Goal: Go to known website: Go to known website

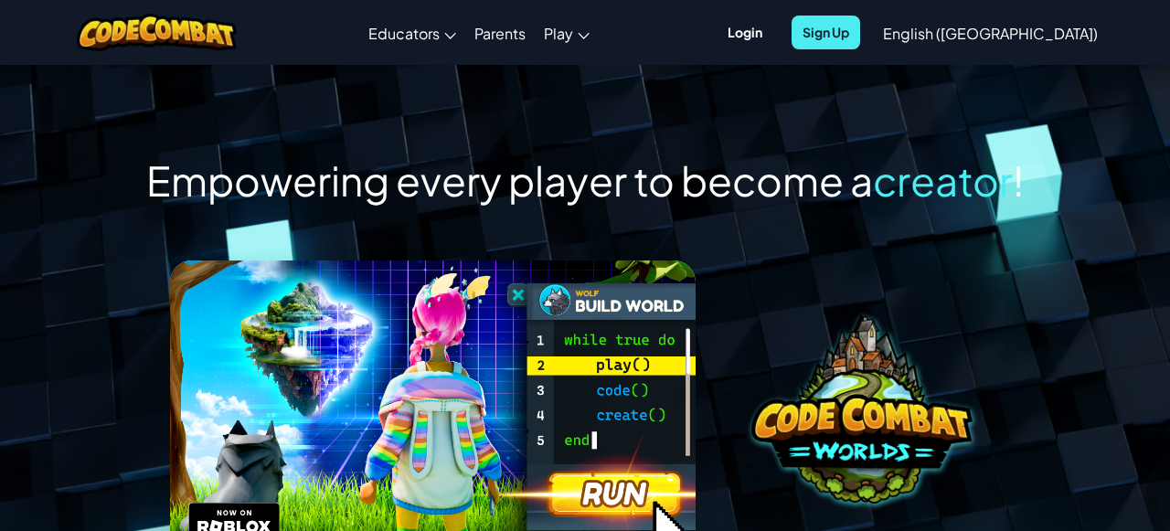
scroll to position [236, 0]
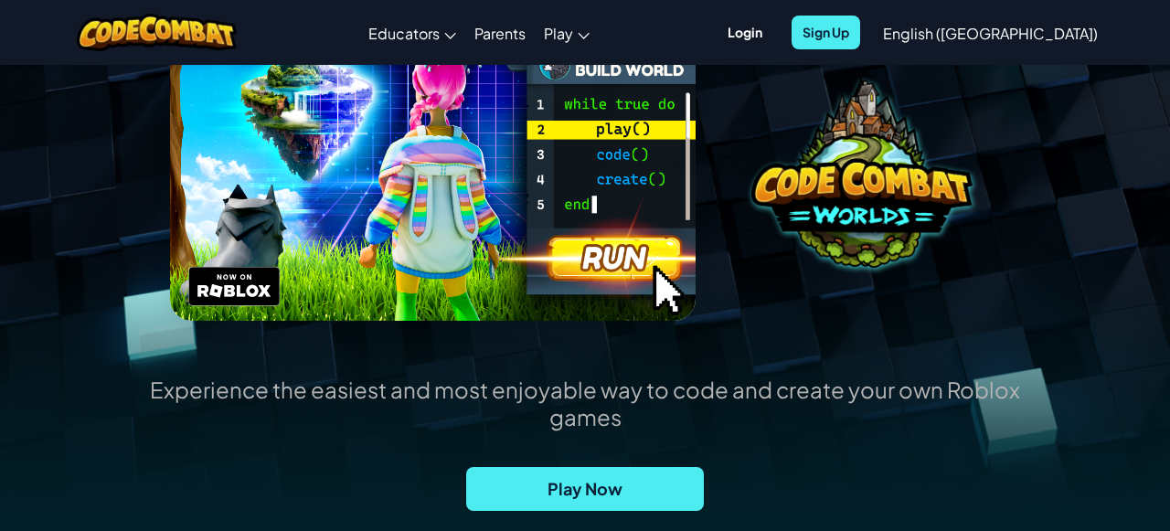
click at [47, 138] on div "Empowering every player to become a creator ! Experience the easiest and most e…" at bounding box center [585, 251] width 1170 height 847
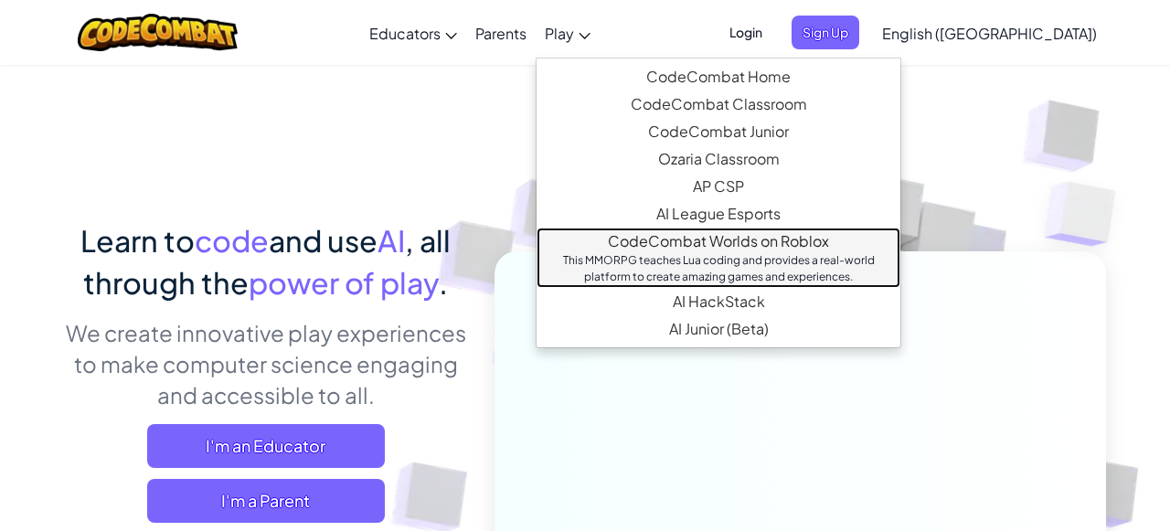
click at [785, 253] on div "This MMORPG teaches Lua coding and provides a real-world platform to create ama…" at bounding box center [718, 268] width 327 height 33
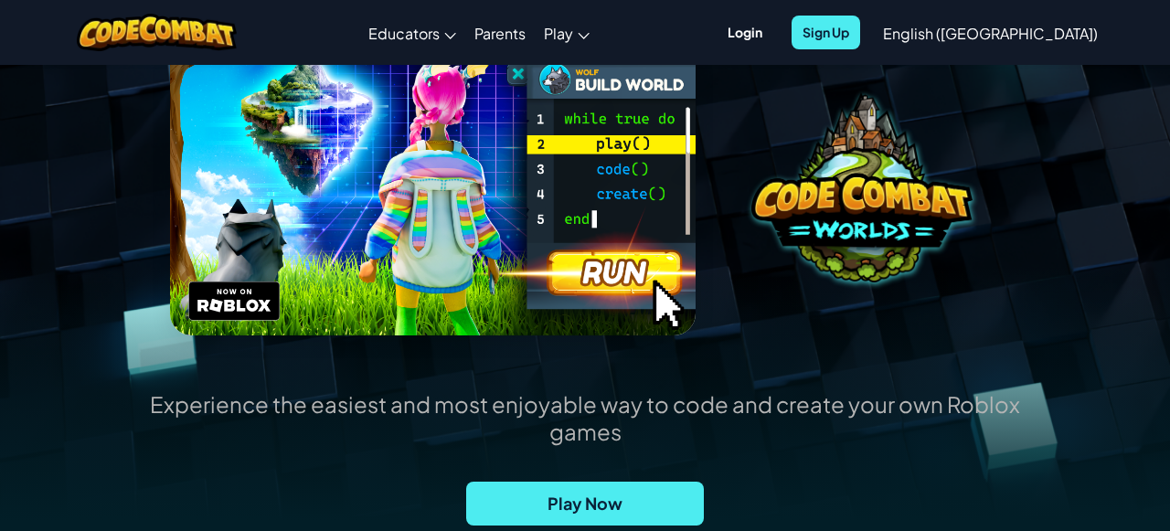
scroll to position [250, 0]
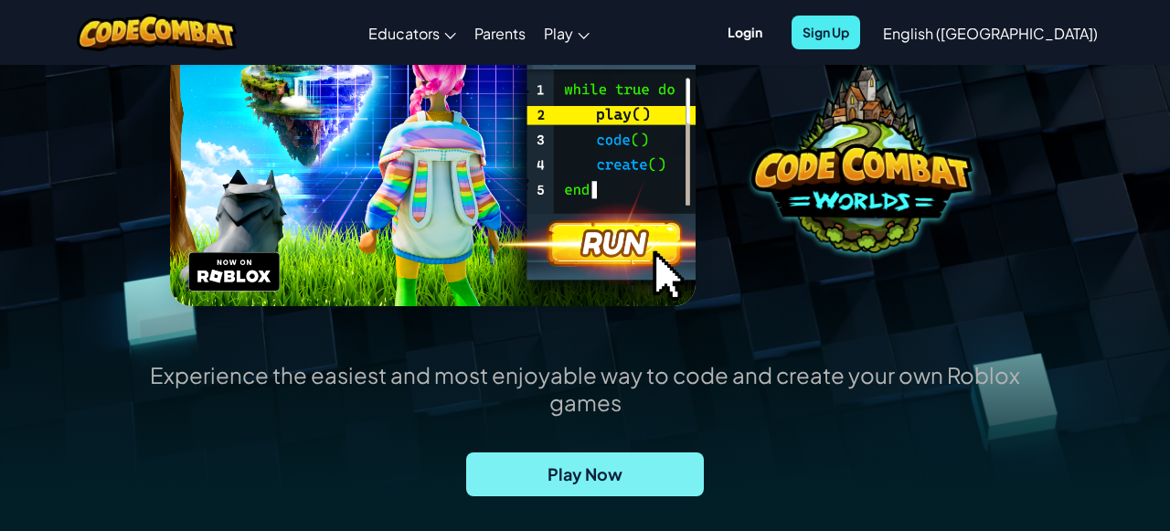
click at [575, 470] on span "Play Now" at bounding box center [585, 475] width 238 height 44
